Goal: Task Accomplishment & Management: Use online tool/utility

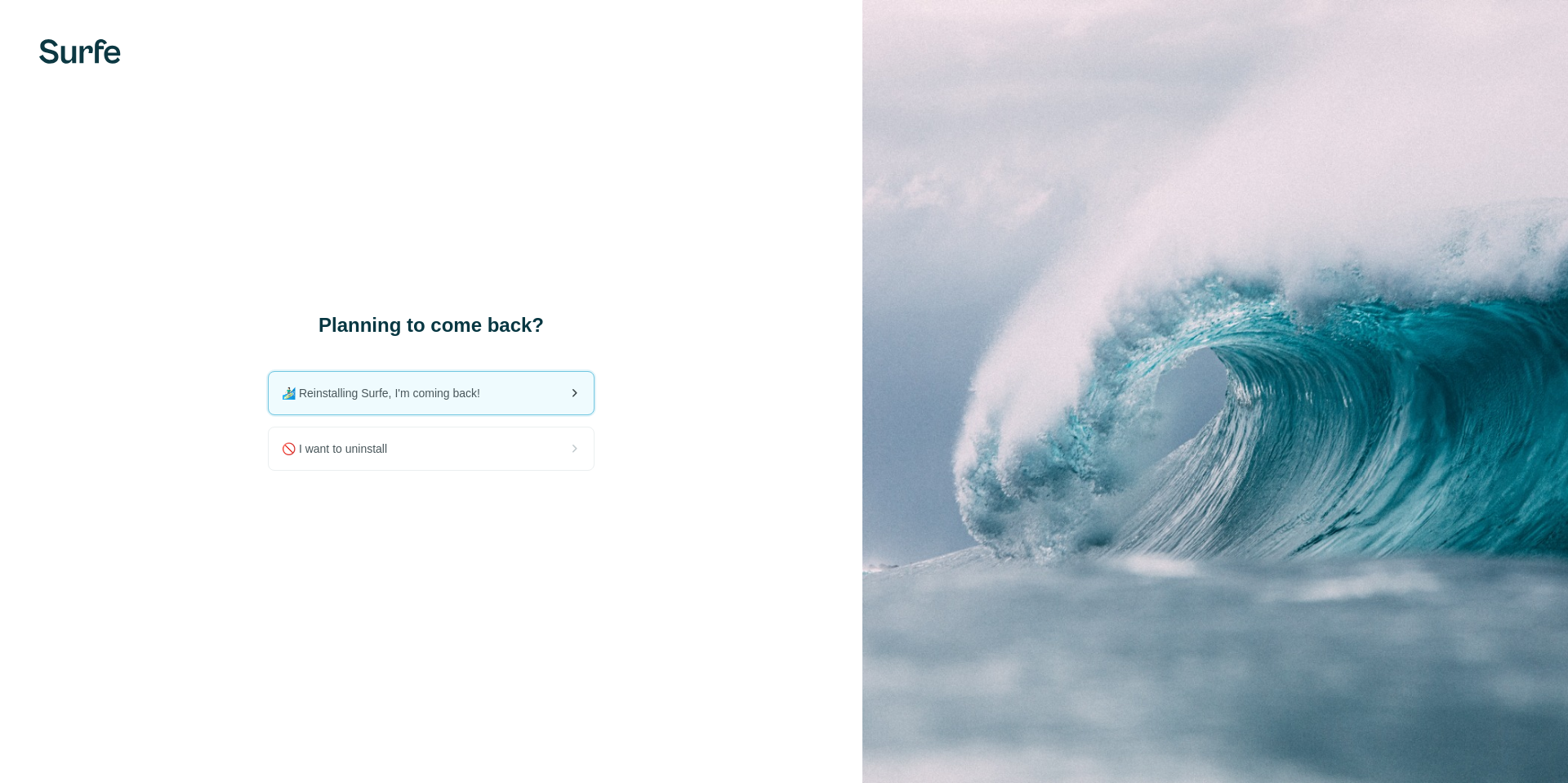
click at [427, 401] on span "🏄🏻‍♂️ Reinstalling Surfe, I'm coming back!" at bounding box center [388, 393] width 211 height 17
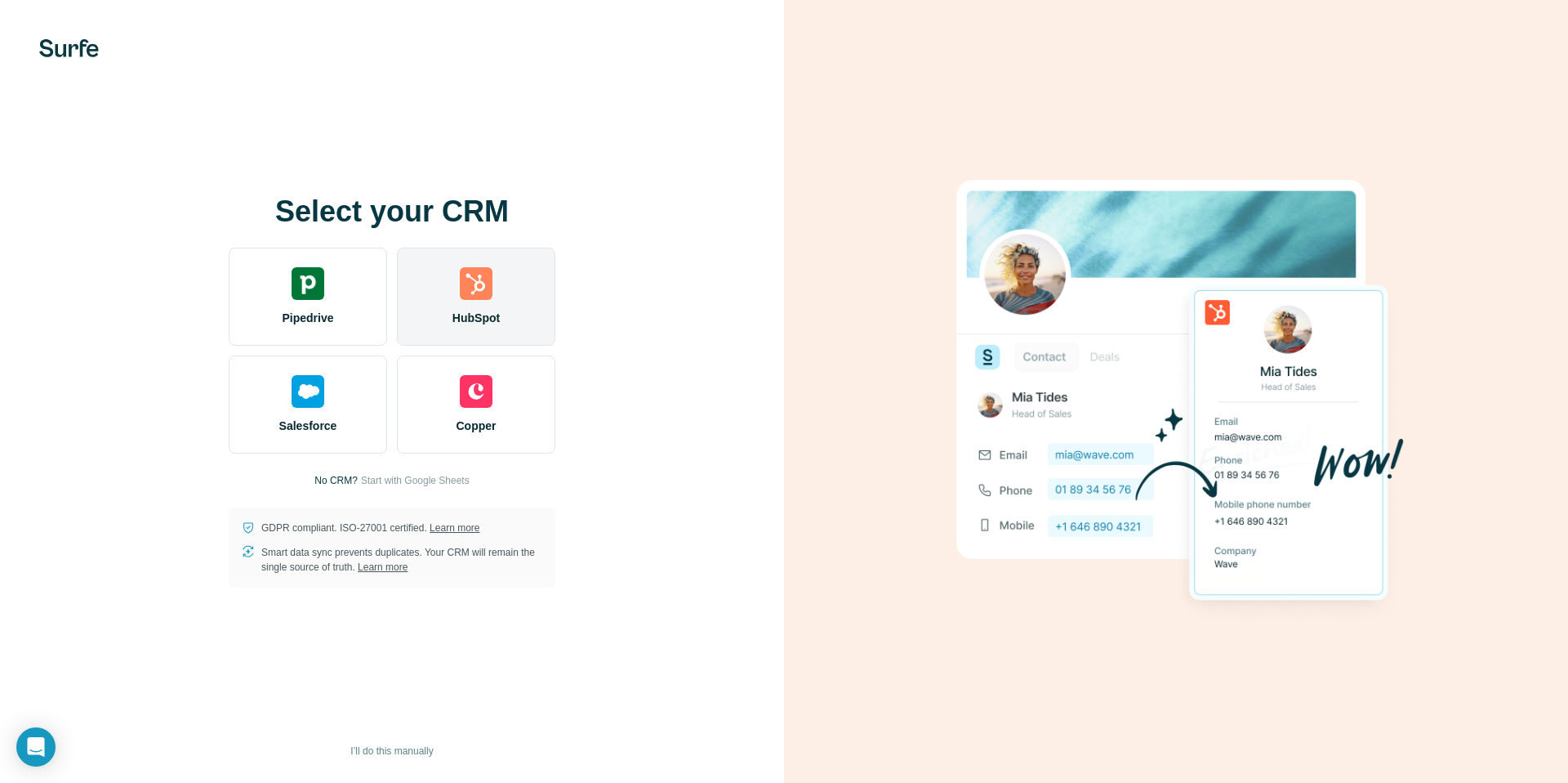
click at [516, 299] on div "HubSpot" at bounding box center [476, 296] width 158 height 98
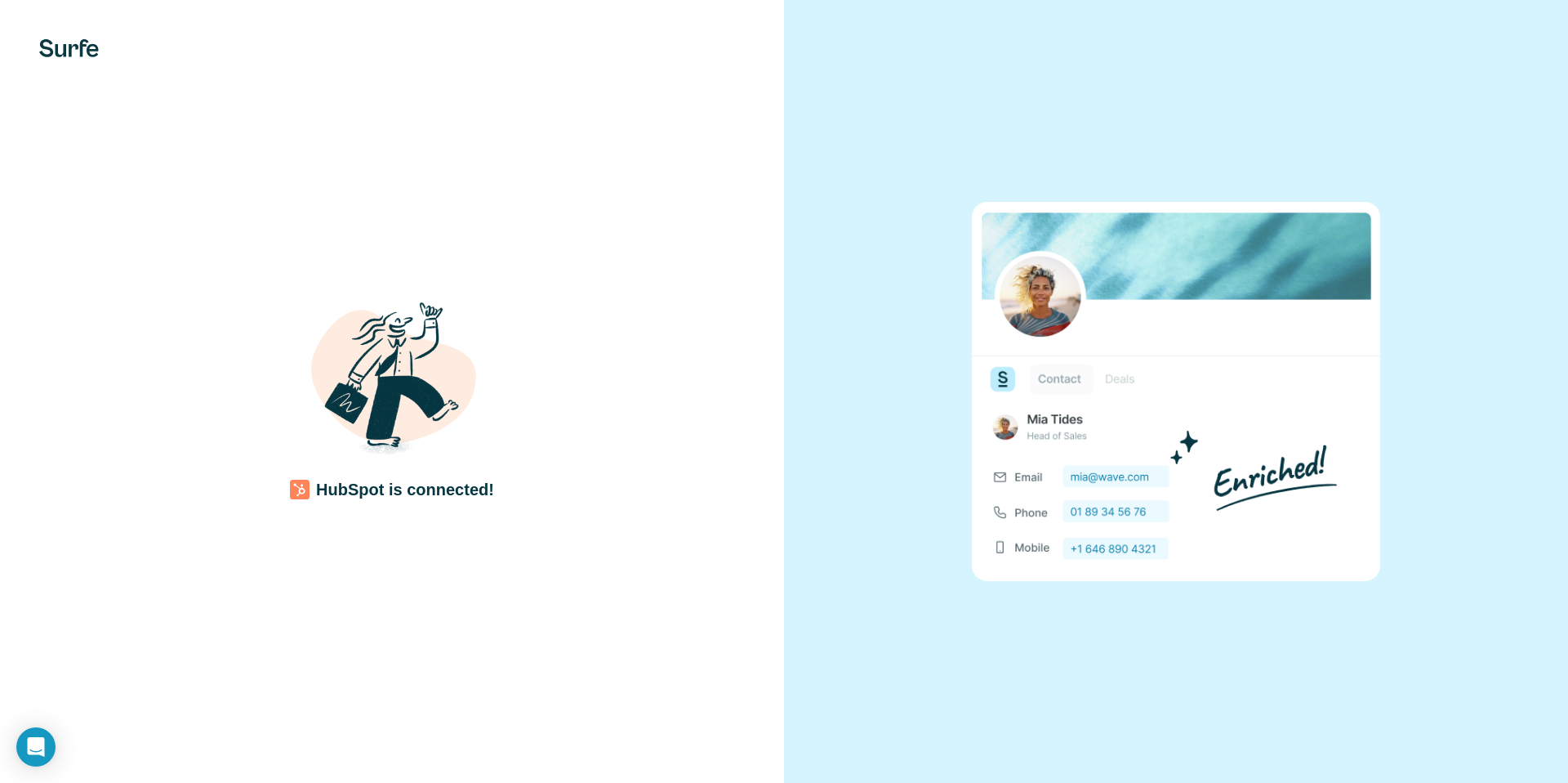
drag, startPoint x: 533, startPoint y: 348, endPoint x: 553, endPoint y: 378, distance: 36.1
click at [533, 349] on div "HubSpot is connected!" at bounding box center [392, 392] width 718 height 219
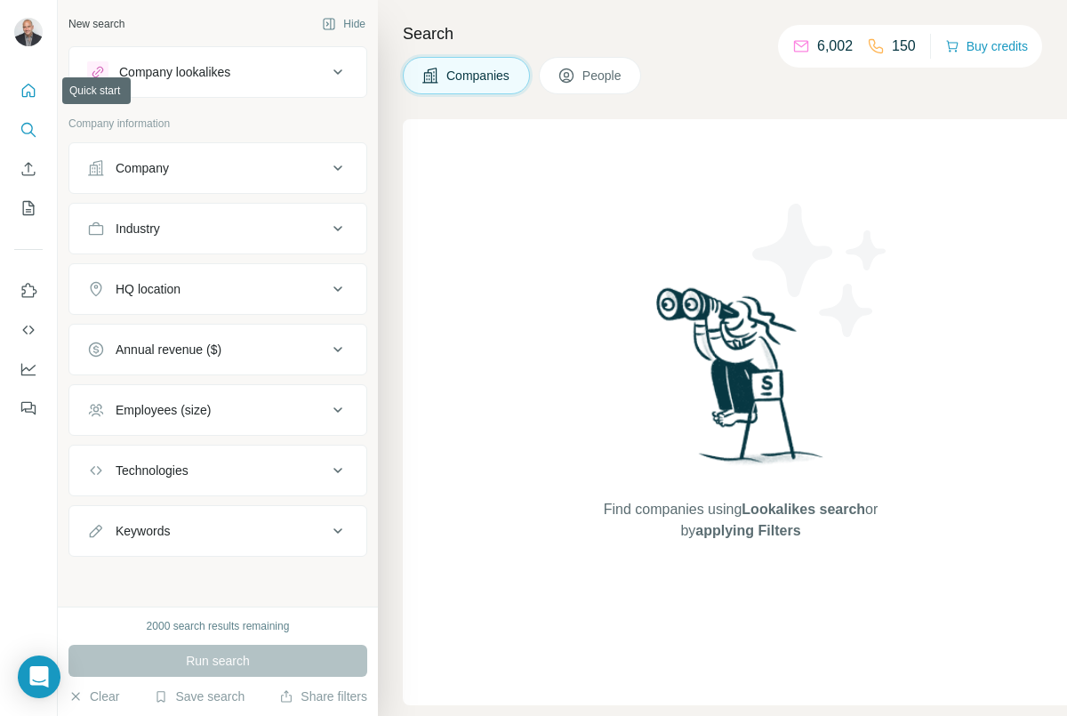
click at [31, 95] on icon "Quick start" at bounding box center [29, 91] width 18 height 18
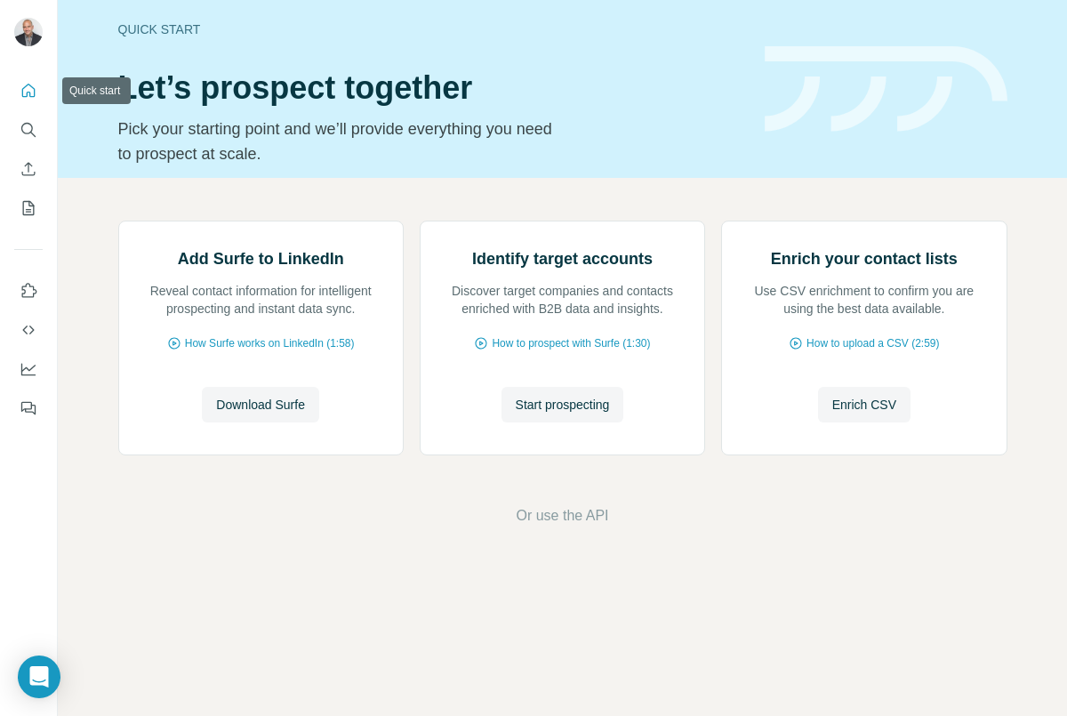
click at [31, 95] on icon "Quick start" at bounding box center [29, 91] width 18 height 18
click at [244, 422] on button "Download Surfe" at bounding box center [260, 405] width 117 height 36
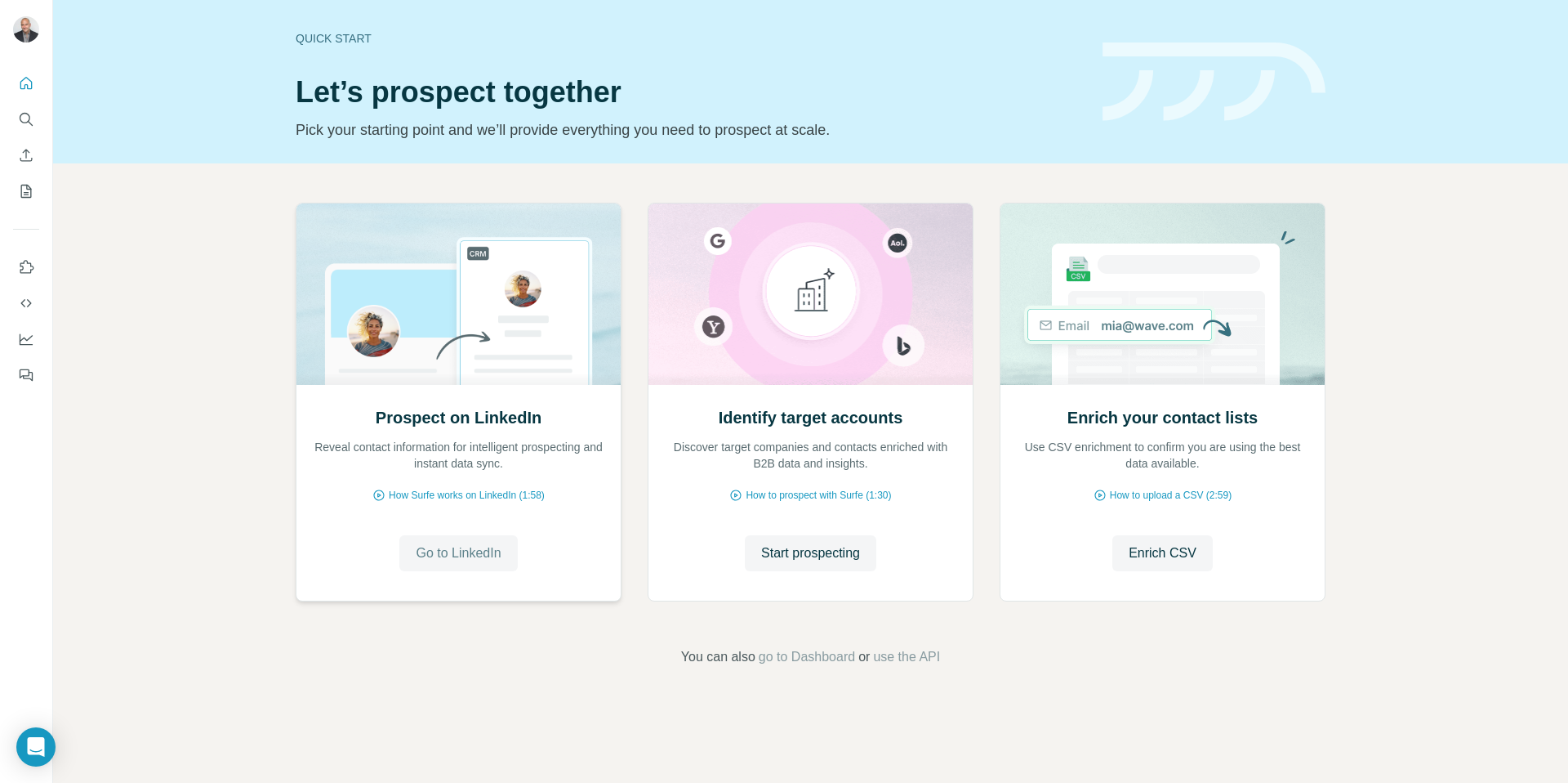
click at [466, 540] on button "Go to LinkedIn" at bounding box center [458, 552] width 118 height 36
